Goal: Task Accomplishment & Management: Manage account settings

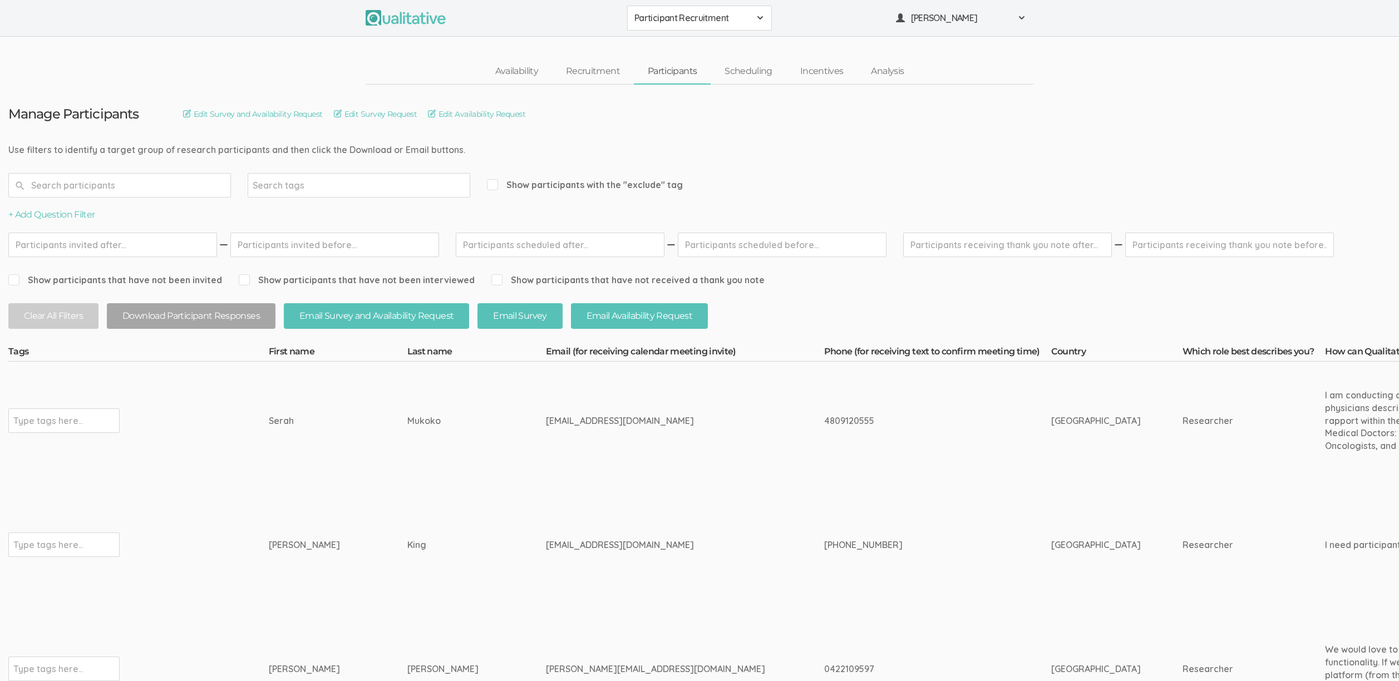
click at [340, 502] on td "[PERSON_NAME]" at bounding box center [338, 545] width 139 height 130
click at [596, 506] on td "[EMAIL_ADDRESS][DOMAIN_NAME]" at bounding box center [685, 545] width 278 height 130
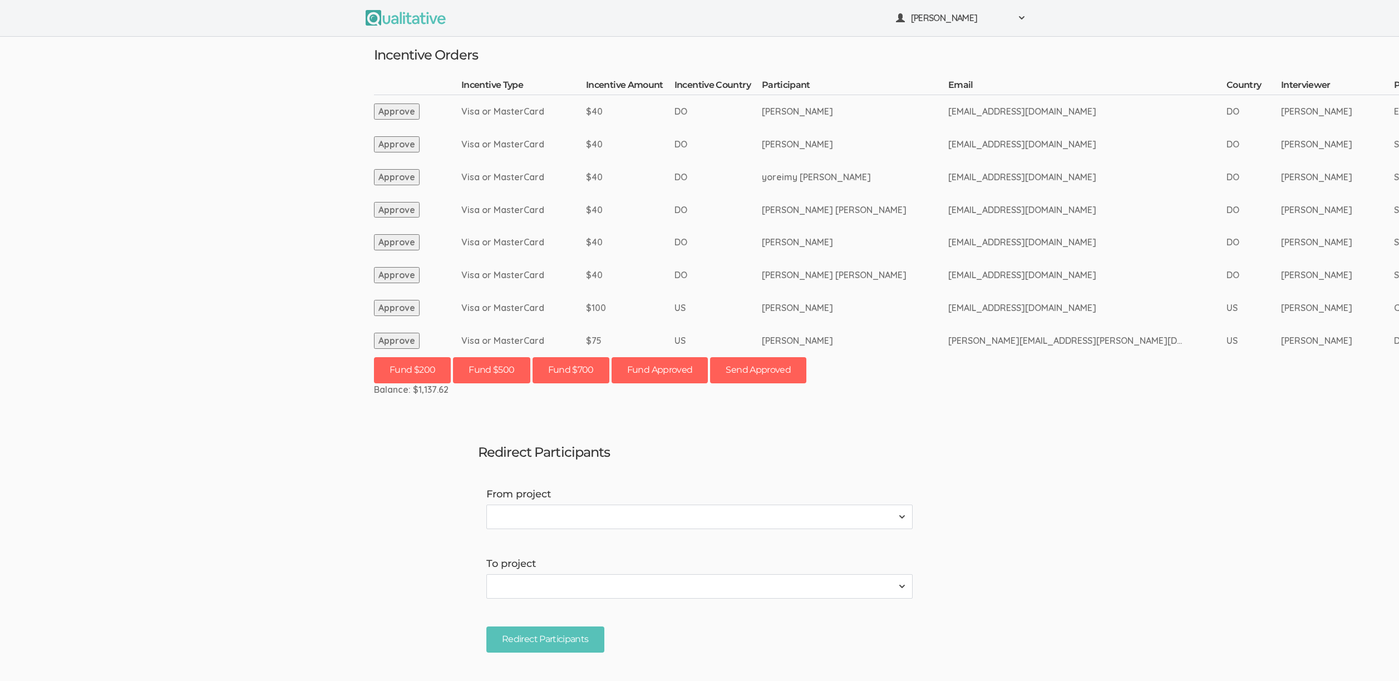
click at [900, 279] on td "[PERSON_NAME] [PERSON_NAME]" at bounding box center [855, 275] width 186 height 33
